Goal: Information Seeking & Learning: Understand process/instructions

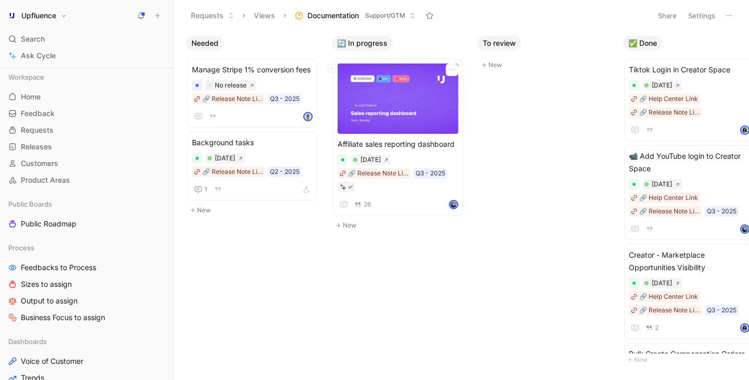
scroll to position [208, 0]
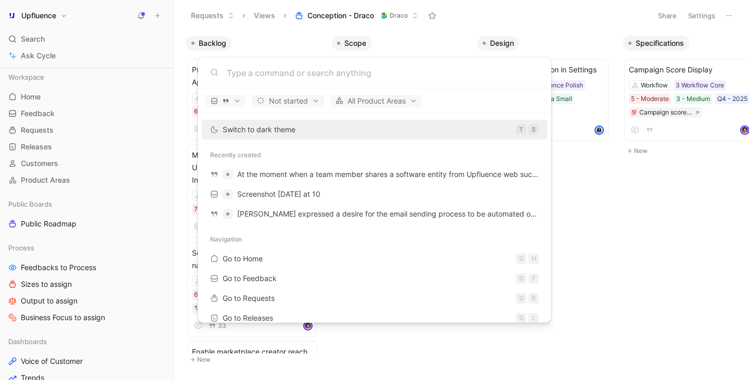
click at [276, 33] on body "Upfluence Search ⌘ K Ask Cycle Workspace Home G then H Feedback G then F Reques…" at bounding box center [374, 190] width 749 height 380
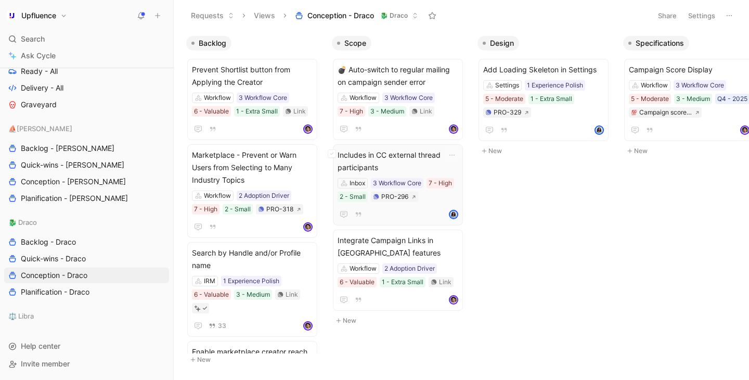
click at [430, 164] on span "Includes in CC external thread participants" at bounding box center [397, 161] width 121 height 25
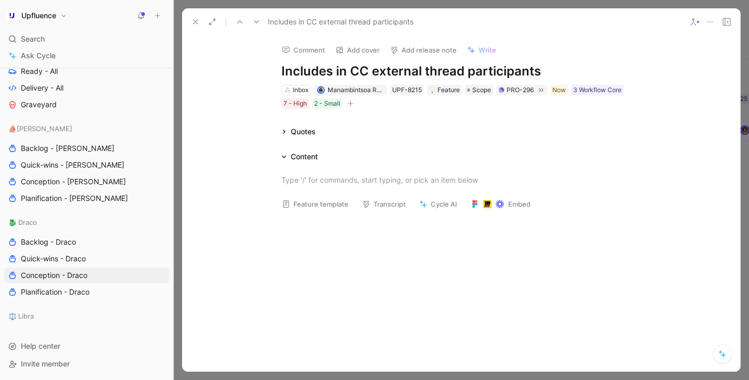
click at [385, 142] on div "Quotes Content Feature template Transcript Cycle AI Embed" at bounding box center [461, 228] width 558 height 206
click at [403, 175] on div at bounding box center [461, 179] width 360 height 11
click at [295, 160] on div "Content" at bounding box center [304, 156] width 27 height 12
click at [215, 21] on icon at bounding box center [212, 22] width 8 height 8
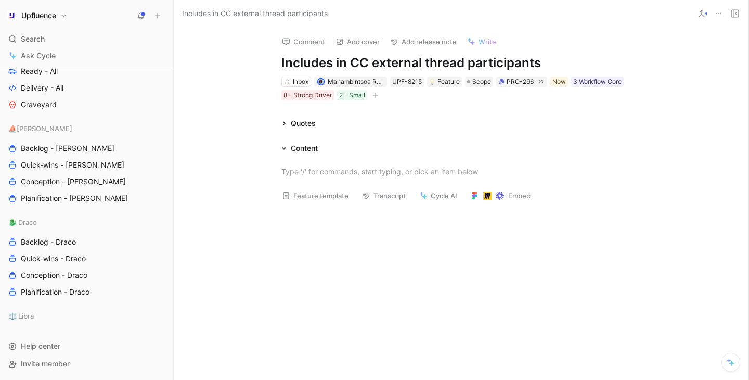
click at [287, 146] on div "Content" at bounding box center [299, 148] width 45 height 12
click at [302, 146] on div "Content" at bounding box center [304, 148] width 27 height 12
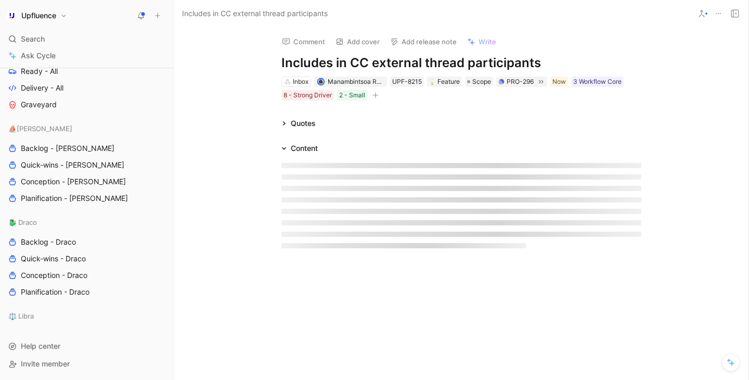
click at [304, 173] on div at bounding box center [460, 205] width 399 height 102
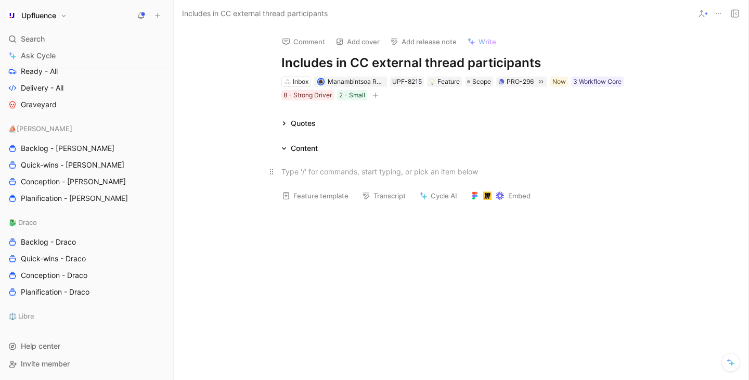
click at [302, 167] on div at bounding box center [461, 171] width 360 height 11
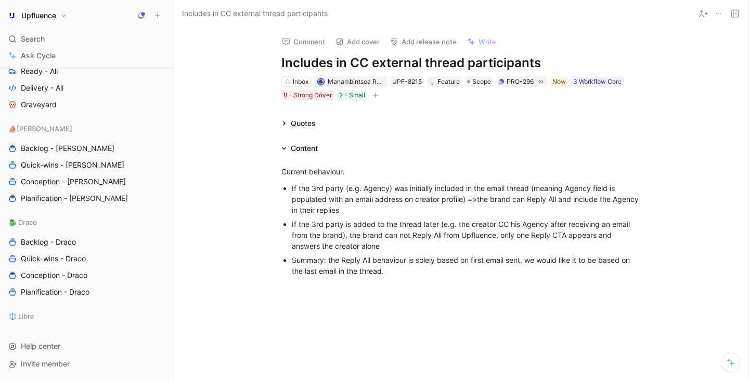
click at [407, 283] on div "Current behaviour: If the 3rd party (e.g. Agency) was initially included in the…" at bounding box center [461, 220] width 574 height 132
click at [527, 260] on div "Summary: the Reply All behaviour is solely based on first email sent, we would …" at bounding box center [466, 265] width 349 height 22
click at [437, 276] on div "Summary: the Reply All behaviour is solely based on first email sent, we would …" at bounding box center [466, 265] width 349 height 22
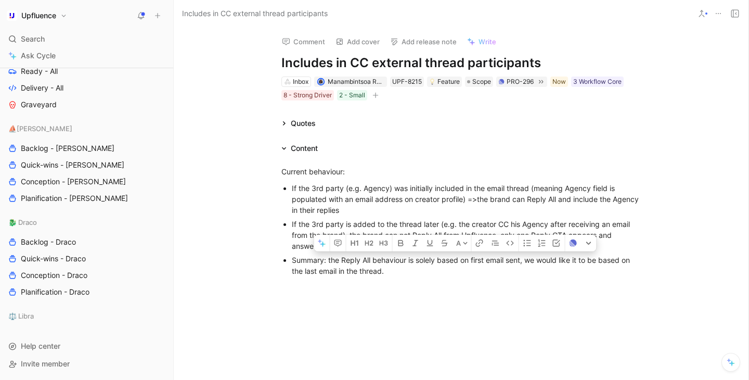
drag, startPoint x: 525, startPoint y: 257, endPoint x: 560, endPoint y: 277, distance: 40.2
click at [560, 277] on p "Summary: the Reply All behaviour is solely based on first email sent, we would …" at bounding box center [466, 265] width 349 height 25
click at [401, 244] on icon "button" at bounding box center [401, 243] width 8 height 8
click at [399, 274] on div "Summary: the Reply All behaviour is solely based on first email sent, we would …" at bounding box center [466, 265] width 349 height 22
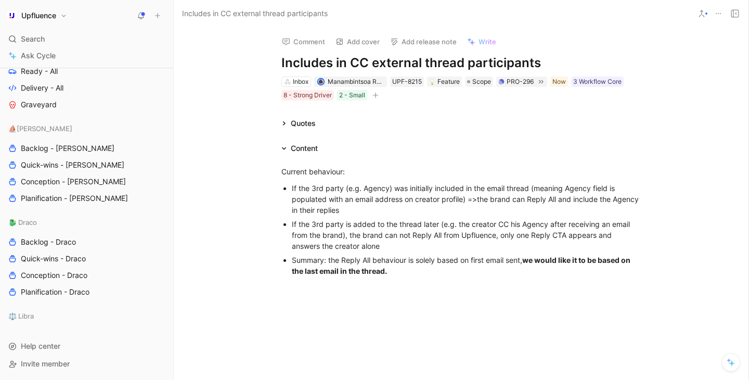
click at [385, 273] on strong "we would like it to be based on the last email in the thread." at bounding box center [462, 265] width 340 height 20
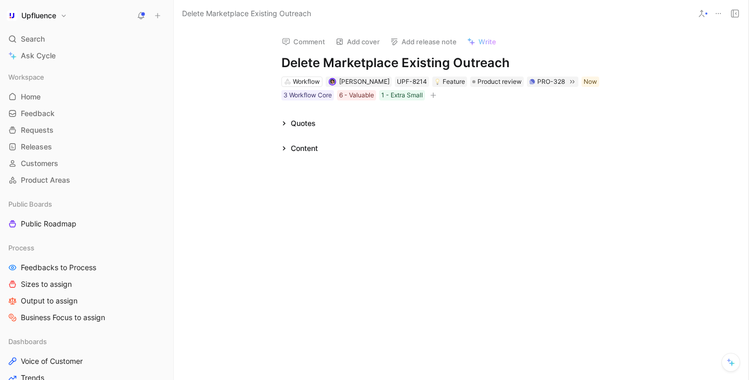
click at [376, 136] on div "Quotes Content" at bounding box center [461, 135] width 574 height 37
click at [277, 151] on div "Content" at bounding box center [299, 148] width 45 height 12
